Goal: Task Accomplishment & Management: Manage account settings

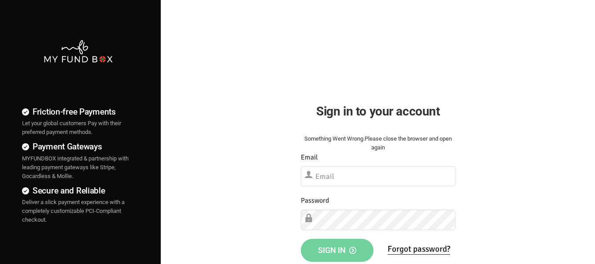
scroll to position [88, 0]
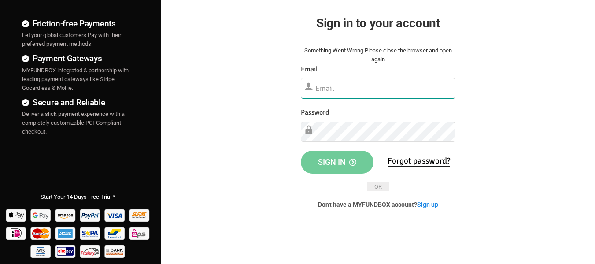
type input "[EMAIL_ADDRESS][DOMAIN_NAME]"
click at [336, 168] on button "Sign in" at bounding box center [337, 162] width 73 height 23
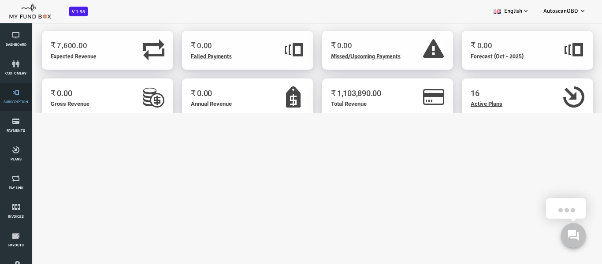
click at [21, 93] on icon at bounding box center [16, 92] width 26 height 7
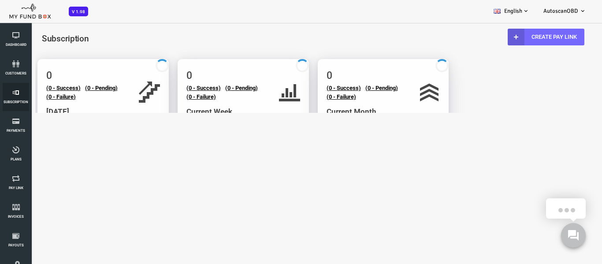
select select "100"
click at [0, 0] on span "Plans" at bounding box center [0, 0] width 0 height 0
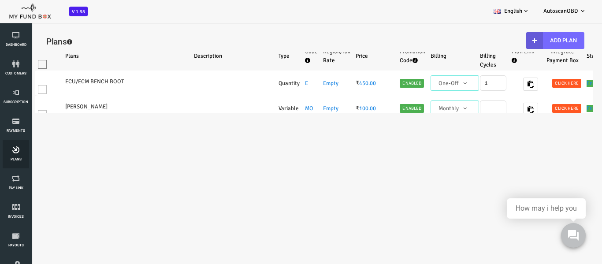
select select "100"
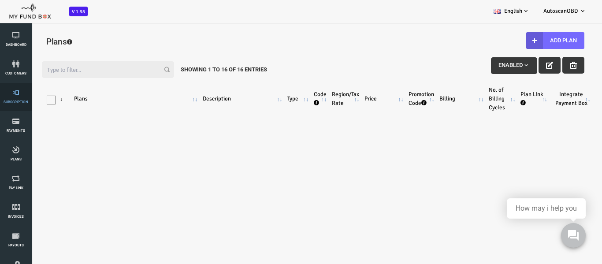
click at [23, 95] on icon at bounding box center [16, 92] width 26 height 7
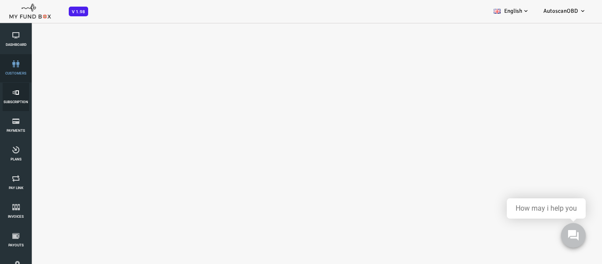
select select "100"
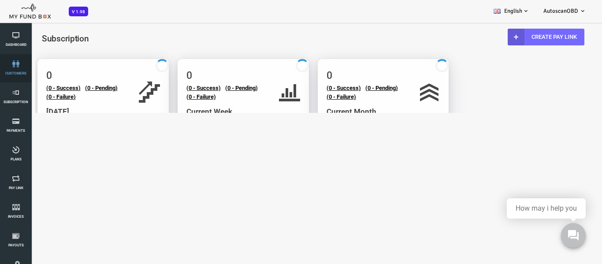
click at [20, 63] on icon at bounding box center [16, 63] width 26 height 7
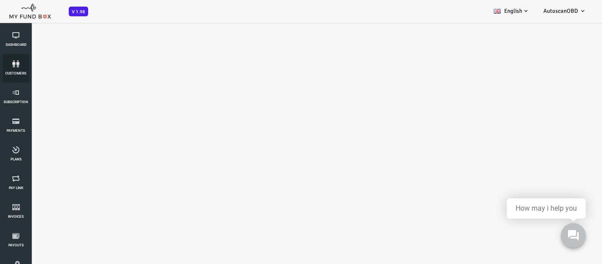
select select "100"
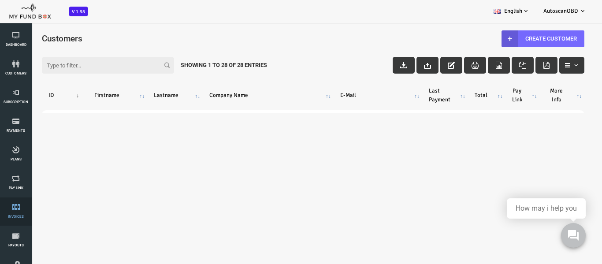
click at [0, 0] on span "Invoices" at bounding box center [0, 0] width 0 height 0
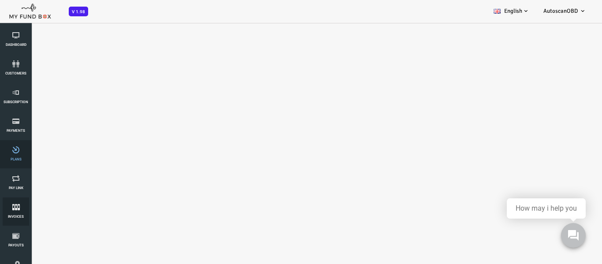
select select "100"
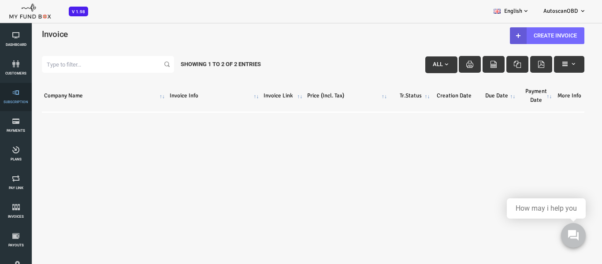
click at [18, 104] on link "Subscription" at bounding box center [16, 97] width 26 height 28
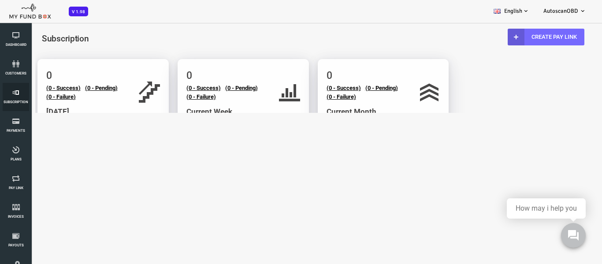
scroll to position [44, 0]
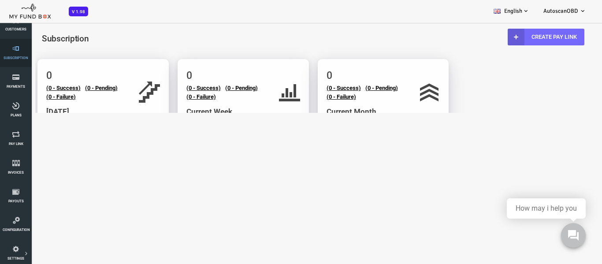
click at [16, 49] on icon at bounding box center [16, 48] width 26 height 7
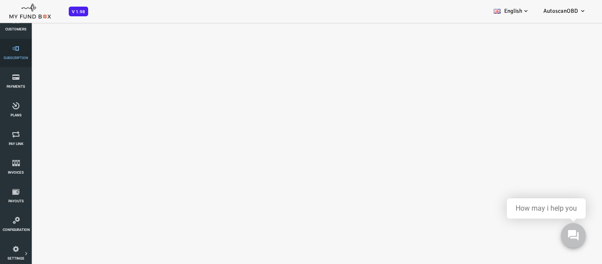
select select "100"
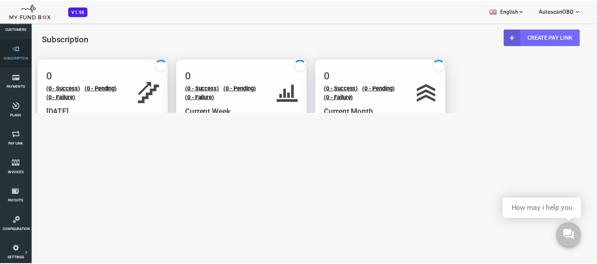
scroll to position [0, 0]
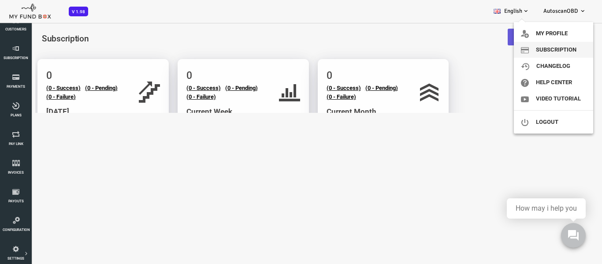
click at [561, 44] on link "Subscription" at bounding box center [553, 50] width 79 height 16
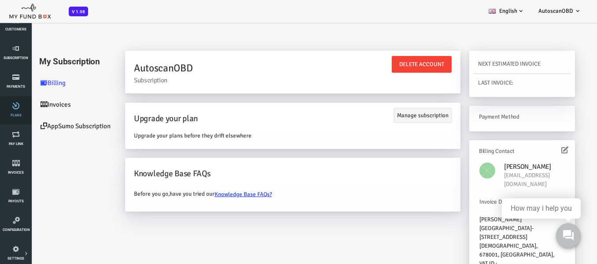
click at [22, 116] on link "Plans" at bounding box center [16, 110] width 26 height 28
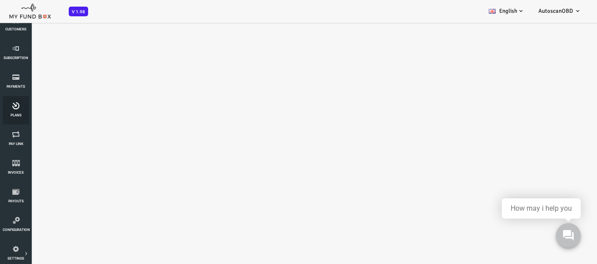
select select "100"
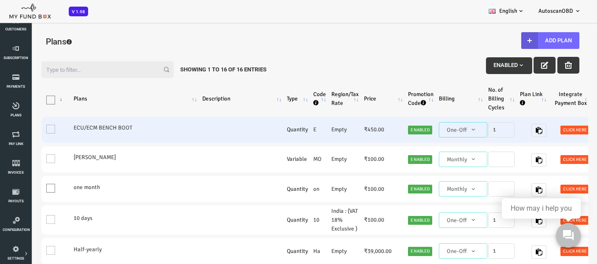
click at [77, 126] on label "ECU/ECM BENCH BOOT" at bounding box center [111, 127] width 123 height 9
click at [61, 132] on label "ECU/ECM BENCH BOOT" at bounding box center [111, 127] width 123 height 9
click at [543, 128] on span "Click here" at bounding box center [551, 130] width 29 height 9
type textarea "<iframe height="700px" width="100%" allowfullscreen="" frameborder="0" mozallow…"
type textarea "https://app.myfundbox.com/OVP.jsf?orgid=1910&projectId=1348&projProdId=8077"
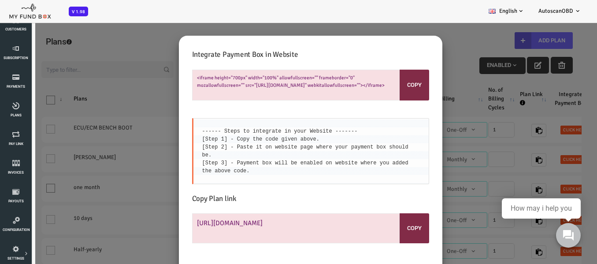
click at [426, 44] on div "Integrate Payment Box in Website <iframe height="700px" width="100%" allowfulls…" at bounding box center [286, 154] width 573 height 264
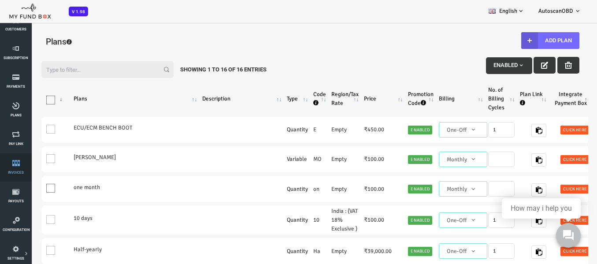
click at [17, 163] on icon at bounding box center [16, 162] width 26 height 7
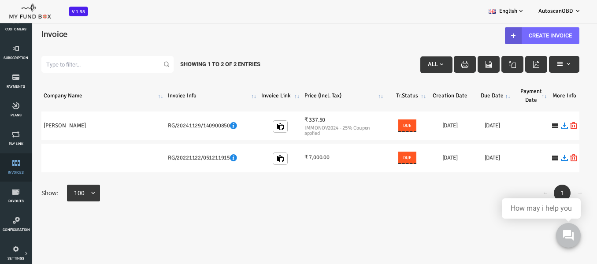
click at [20, 169] on link "Invoices" at bounding box center [16, 167] width 26 height 28
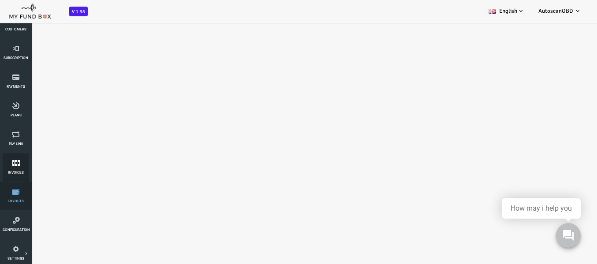
select select "100"
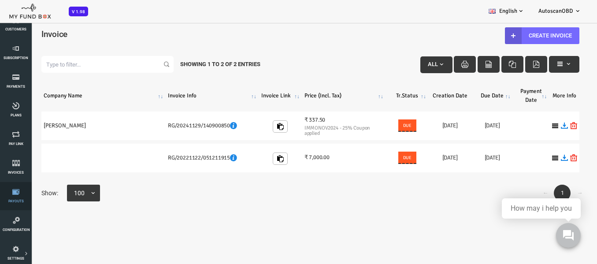
click at [0, 0] on span "Payouts" at bounding box center [0, 0] width 0 height 0
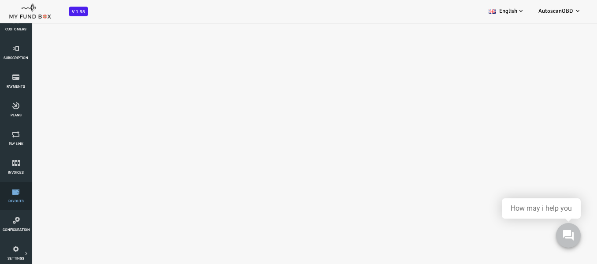
select select "100"
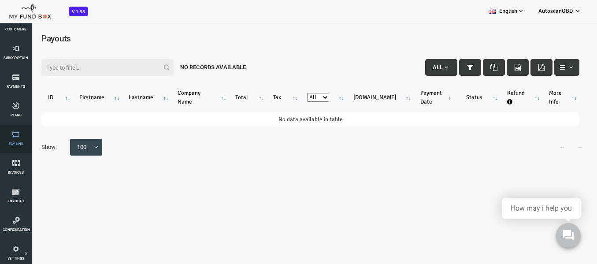
click at [14, 134] on icon at bounding box center [16, 134] width 26 height 7
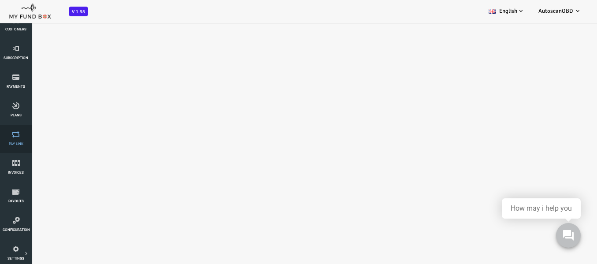
select select "100"
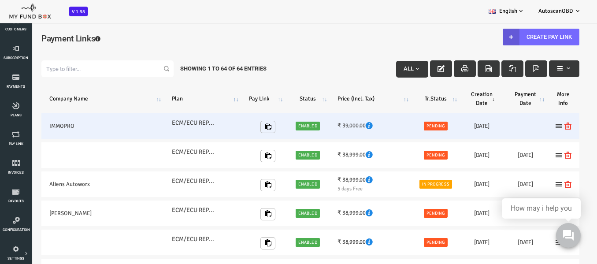
click at [278, 126] on link "Enabled" at bounding box center [284, 126] width 24 height 9
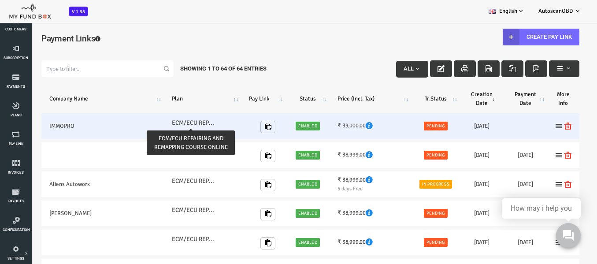
click at [166, 118] on label "ECM/ECU REPAIRING AND REMAPPING COURSE ONLINE" at bounding box center [170, 123] width 44 height 10
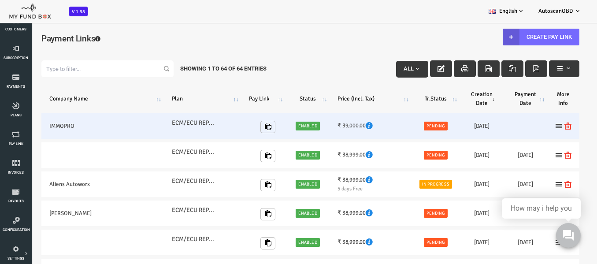
click at [42, 122] on td "IMMOPRO" at bounding box center [79, 126] width 122 height 26
click at [531, 126] on icon at bounding box center [534, 125] width 7 height 7
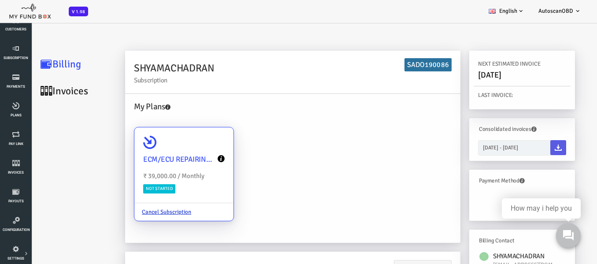
click at [139, 188] on span "Not Started" at bounding box center [135, 188] width 32 height 9
click at [190, 148] on input "ECM/ECU REPAIRING AND REMAPPING COURSE ONLINE ₹ 39,000.00 / Monthly Not Started…" at bounding box center [199, 140] width 18 height 18
radio input "true"
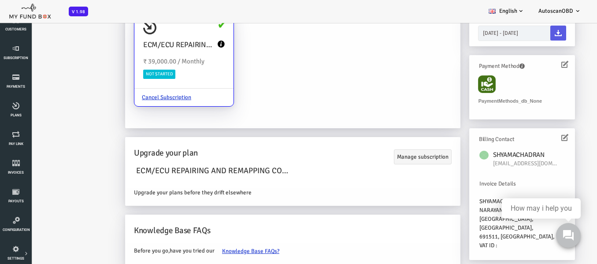
scroll to position [25, 0]
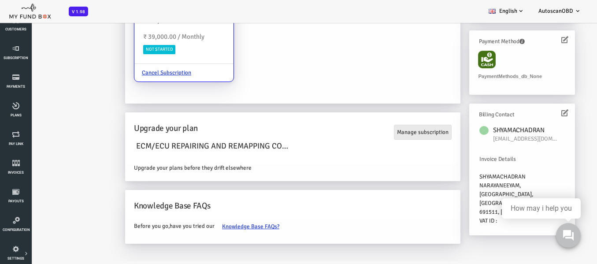
click at [381, 136] on link "Manage subscription" at bounding box center [399, 132] width 58 height 15
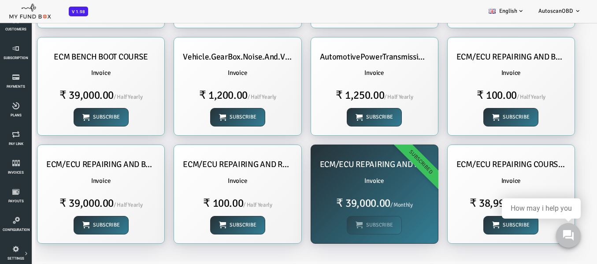
click at [347, 180] on h6 "Invoice" at bounding box center [350, 181] width 109 height 10
click at [344, 223] on div "ECM/ECU REPAIRING AND REMAPPING COURSE ONLINE Invoice ₹ 39,000.00 / Monthly Sub…" at bounding box center [350, 194] width 127 height 98
click at [348, 199] on h1 "₹ 39,000.00 / Monthly" at bounding box center [350, 203] width 109 height 17
click at [19, 167] on link "Invoices" at bounding box center [16, 167] width 26 height 28
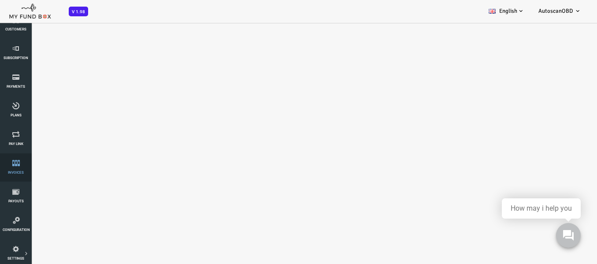
select select "100"
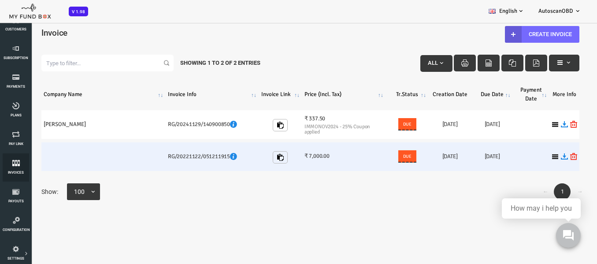
scroll to position [0, 0]
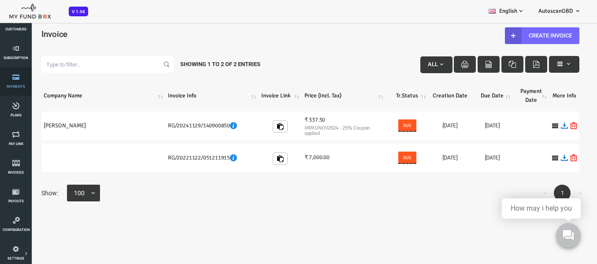
click at [0, 0] on span "Payments" at bounding box center [0, 0] width 0 height 0
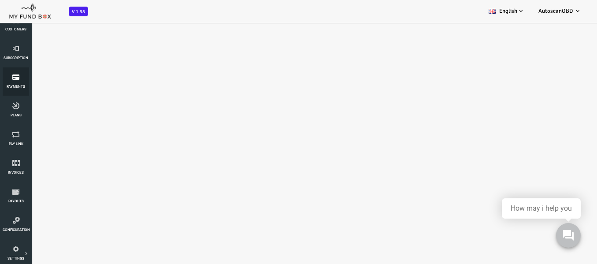
select select "100"
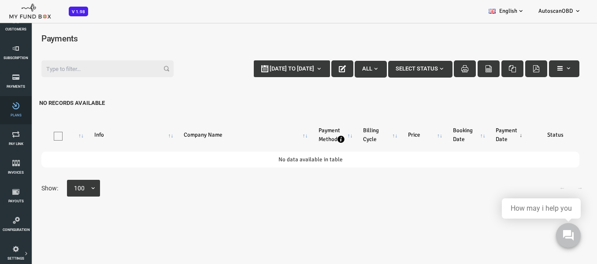
click at [12, 109] on icon at bounding box center [16, 105] width 26 height 7
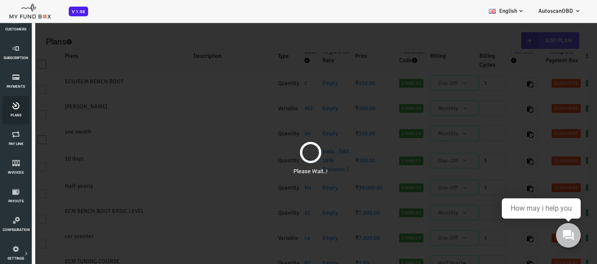
select select "100"
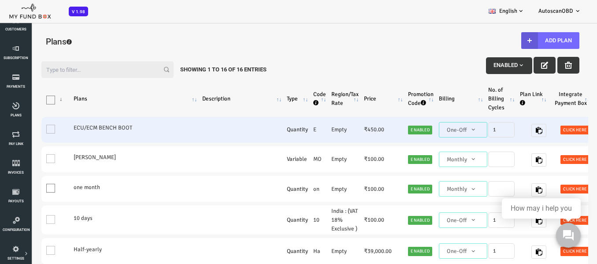
click at [545, 130] on span "Click here" at bounding box center [551, 130] width 29 height 9
type textarea "<iframe height="700px" width="100%" allowfullscreen="" frameborder="0" mozallow…"
type textarea "https://app.myfundbox.com/OVP.jsf?orgid=1910&projectId=1348&projProdId=8077"
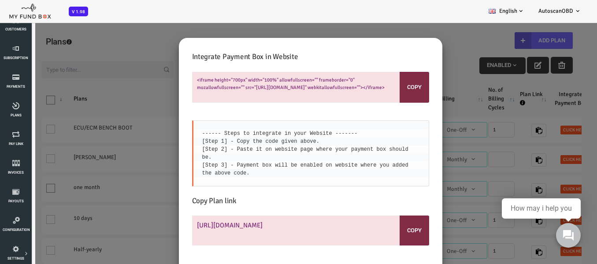
scroll to position [22, 0]
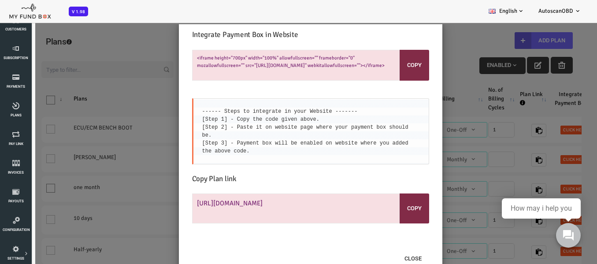
click at [428, 48] on div "Integrate Payment Box in Website <iframe height="700px" width="100%" allowfulls…" at bounding box center [286, 155] width 573 height 262
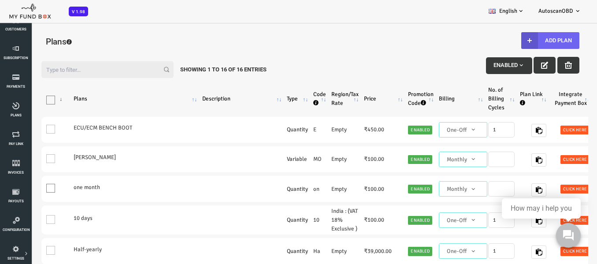
click at [515, 40] on button "Add Plan" at bounding box center [526, 40] width 58 height 17
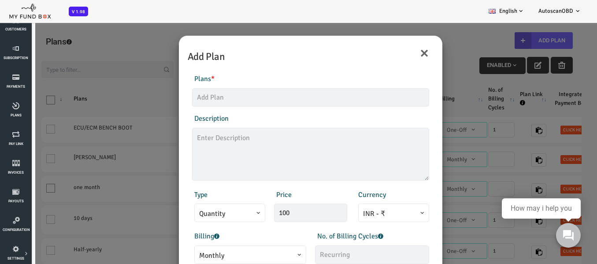
drag, startPoint x: 402, startPoint y: 47, endPoint x: 168, endPoint y: 85, distance: 237.1
click at [401, 47] on div "× Add Plan" at bounding box center [286, 52] width 255 height 25
click at [0, 0] on span "Subscription" at bounding box center [0, 0] width 0 height 0
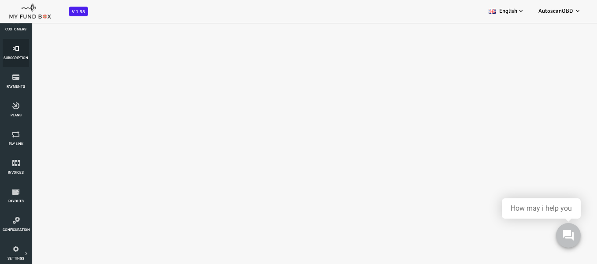
select select "100"
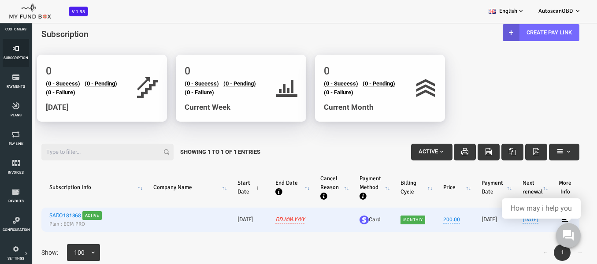
scroll to position [25, 0]
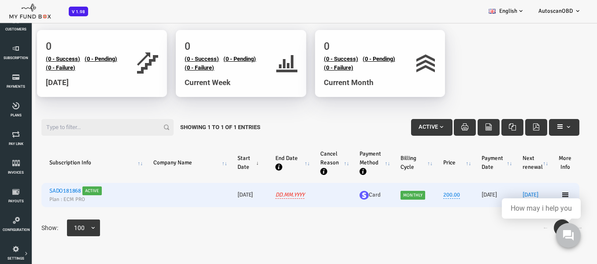
click at [383, 192] on span "Monthly" at bounding box center [389, 195] width 25 height 9
click at [499, 193] on link "23.10.2025" at bounding box center [507, 194] width 16 height 7
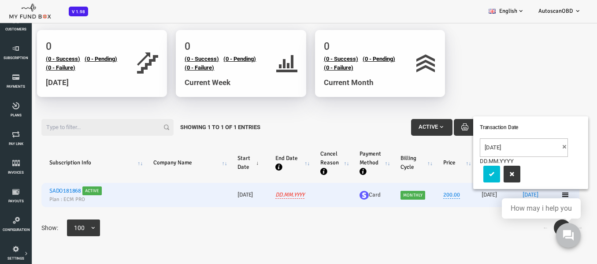
click at [429, 203] on td "200.00" at bounding box center [430, 195] width 38 height 24
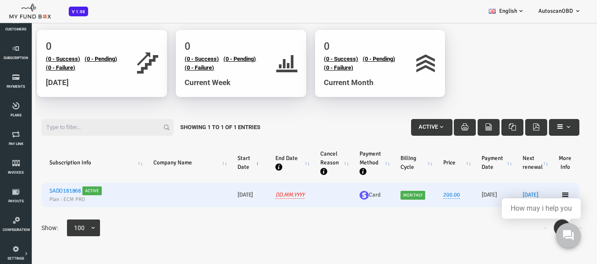
click at [421, 202] on td "200.00" at bounding box center [430, 195] width 38 height 24
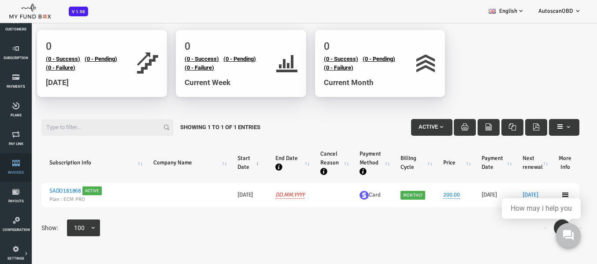
click at [0, 0] on span "Invoices" at bounding box center [0, 0] width 0 height 0
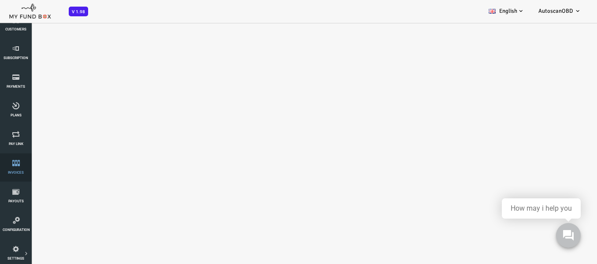
scroll to position [0, 0]
select select "100"
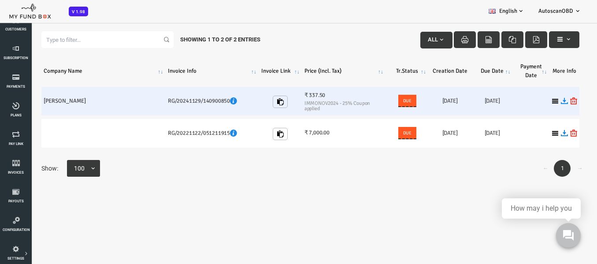
click at [377, 104] on span "Due" at bounding box center [384, 100] width 14 height 9
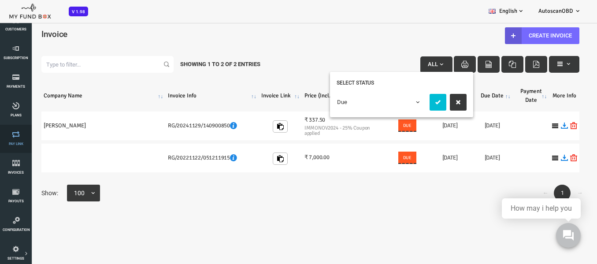
click at [21, 146] on link "Pay Link" at bounding box center [16, 139] width 26 height 28
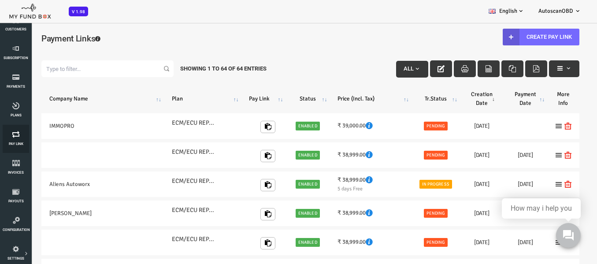
scroll to position [176, 0]
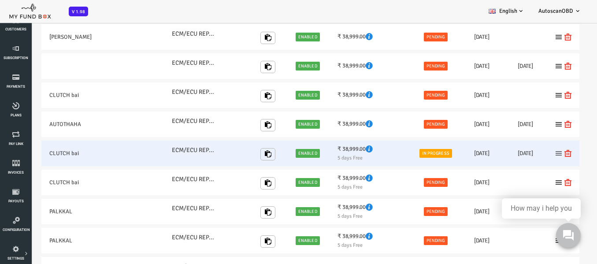
click at [531, 153] on icon at bounding box center [534, 153] width 7 height 7
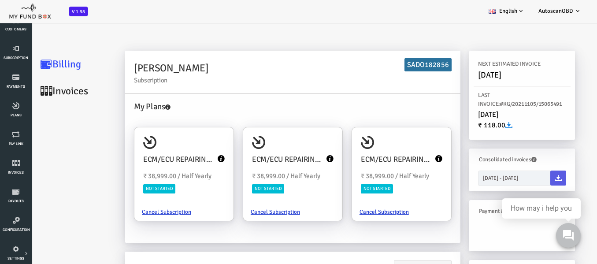
scroll to position [0, 0]
click at [18, 136] on icon at bounding box center [16, 134] width 26 height 7
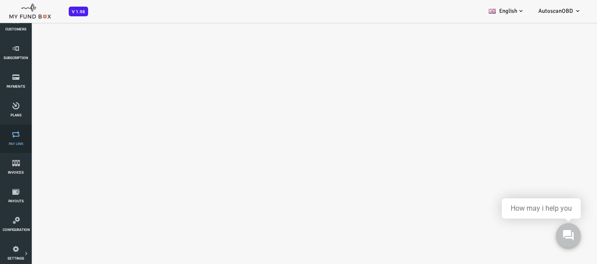
select select "100"
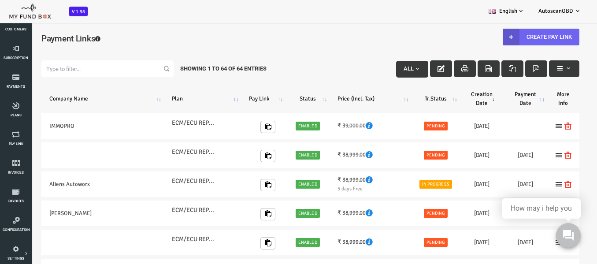
click at [496, 39] on link "Create Pay Link" at bounding box center [517, 37] width 77 height 17
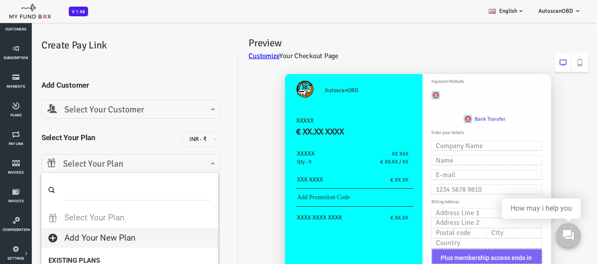
click at [124, 165] on span "Select Your Plan" at bounding box center [106, 164] width 167 height 14
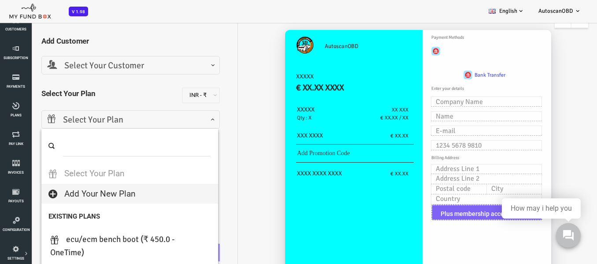
scroll to position [88, 0]
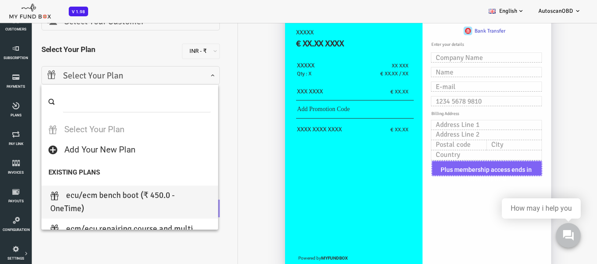
select select "ECU/ECM BENCH BOOT"
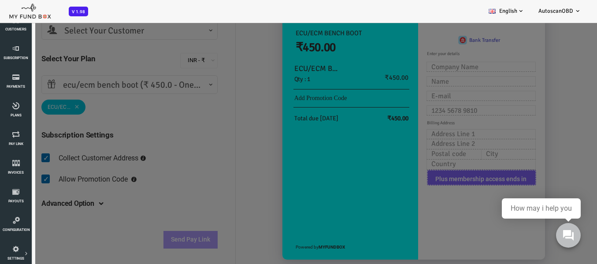
scroll to position [37, 0]
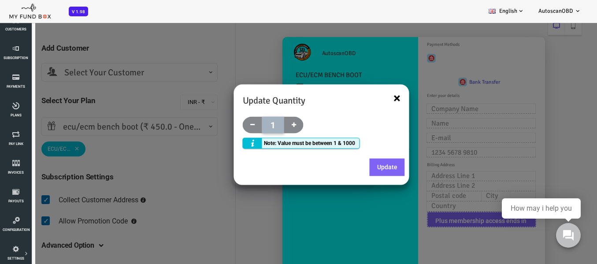
click at [375, 96] on button "×" at bounding box center [373, 98] width 7 height 13
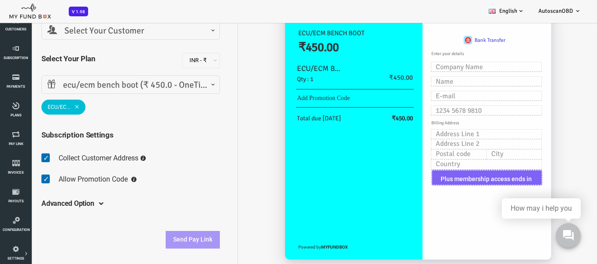
scroll to position [35, 0]
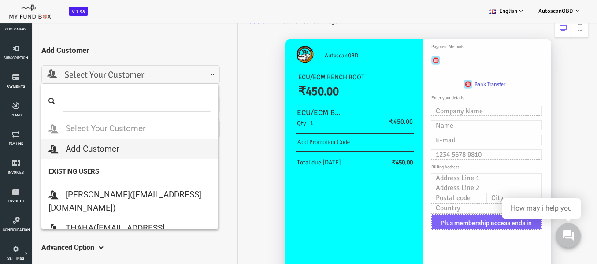
click at [142, 70] on span "Select Your Customer" at bounding box center [106, 75] width 167 height 14
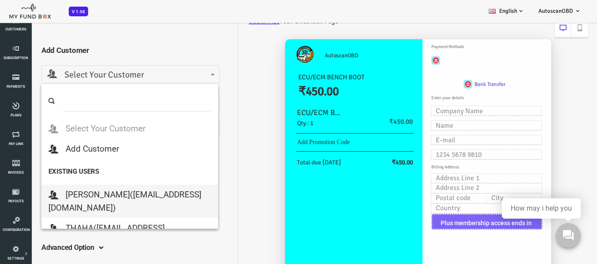
select select "asalniha@gmail.com"
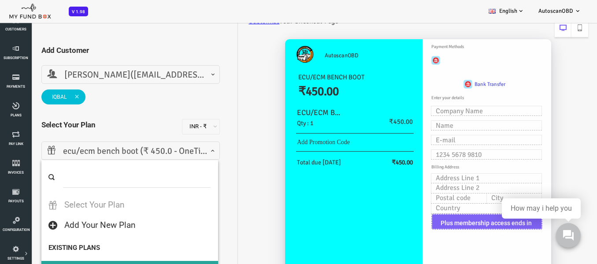
click at [108, 147] on span "ecu/ecm bench boot (₹ 450.0 - OneTime)" at bounding box center [106, 151] width 167 height 14
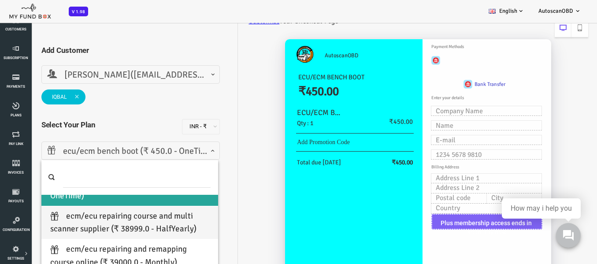
select select "ECM/ECU REPAIRING COURSE AND MULTI SCANNER SUPPLIER"
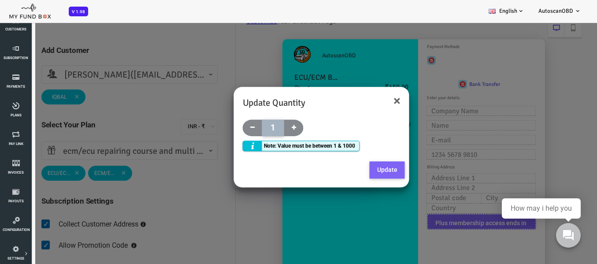
click at [362, 170] on button "Update" at bounding box center [363, 170] width 35 height 18
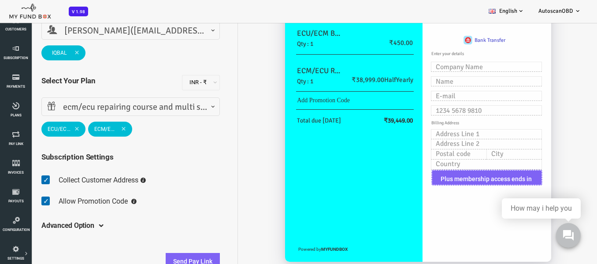
scroll to position [81, 0]
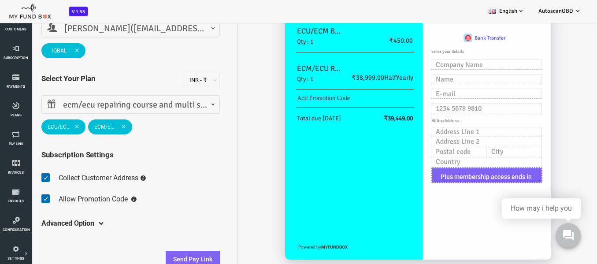
drag, startPoint x: 357, startPoint y: 81, endPoint x: 386, endPoint y: 86, distance: 29.5
click at [386, 86] on td "₹38,999.00 HalfYearly" at bounding box center [358, 77] width 72 height 33
copy span "HalfYearly"
click at [20, 50] on icon at bounding box center [16, 48] width 26 height 7
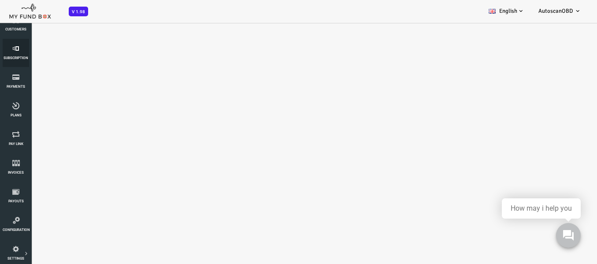
select select "100"
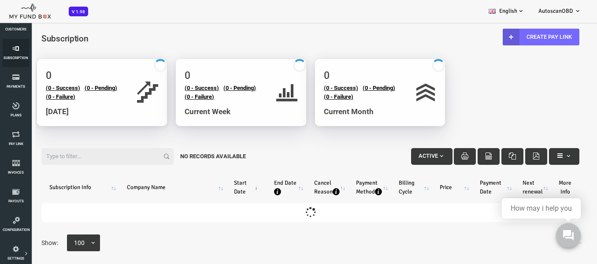
scroll to position [0, 0]
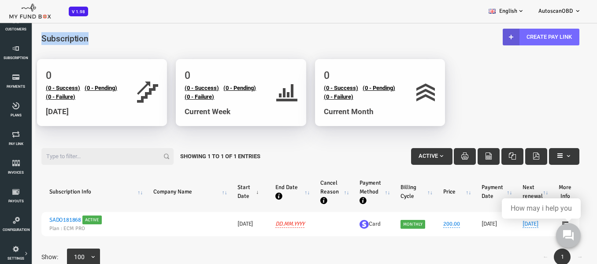
drag, startPoint x: 69, startPoint y: 37, endPoint x: 15, endPoint y: 42, distance: 53.9
click at [15, 42] on h4 "Subscription" at bounding box center [286, 38] width 555 height 13
copy span "Subscription"
